Goal: Task Accomplishment & Management: Manage account settings

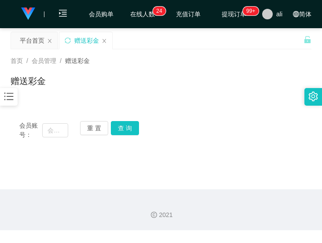
drag, startPoint x: 129, startPoint y: 47, endPoint x: 108, endPoint y: 31, distance: 26.4
click at [129, 46] on div "平台首页 赠送彩金" at bounding box center [157, 47] width 293 height 30
drag, startPoint x: 115, startPoint y: 87, endPoint x: 102, endPoint y: 93, distance: 13.8
click at [115, 87] on div "赠送彩金" at bounding box center [161, 84] width 301 height 20
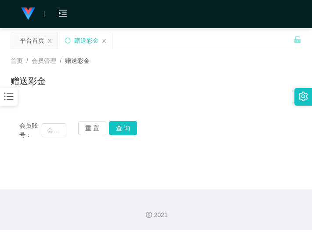
click at [156, 78] on div "赠送彩金" at bounding box center [156, 84] width 291 height 20
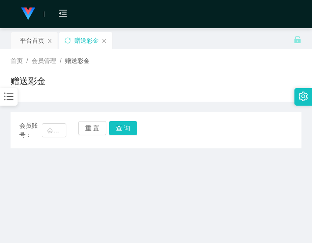
click at [15, 98] on div at bounding box center [9, 97] width 18 height 18
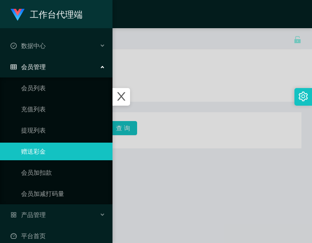
click at [54, 64] on div "会员管理" at bounding box center [56, 67] width 112 height 18
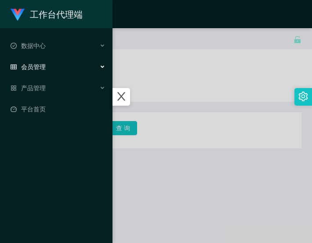
click at [51, 62] on div "会员管理" at bounding box center [56, 67] width 112 height 18
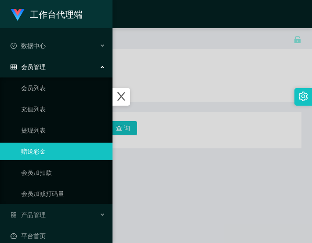
click at [47, 149] on link "赠送彩金" at bounding box center [63, 151] width 84 height 18
click at [125, 96] on icon "图标: close" at bounding box center [121, 96] width 8 height 8
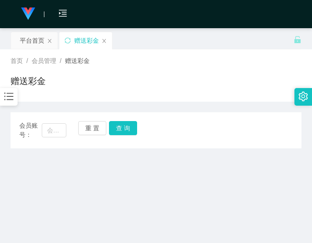
click at [146, 67] on div "首页 / 会员管理 / 赠送彩金 / 赠送彩金" at bounding box center [156, 75] width 291 height 38
